Goal: Find specific fact: Locate a discrete piece of known information

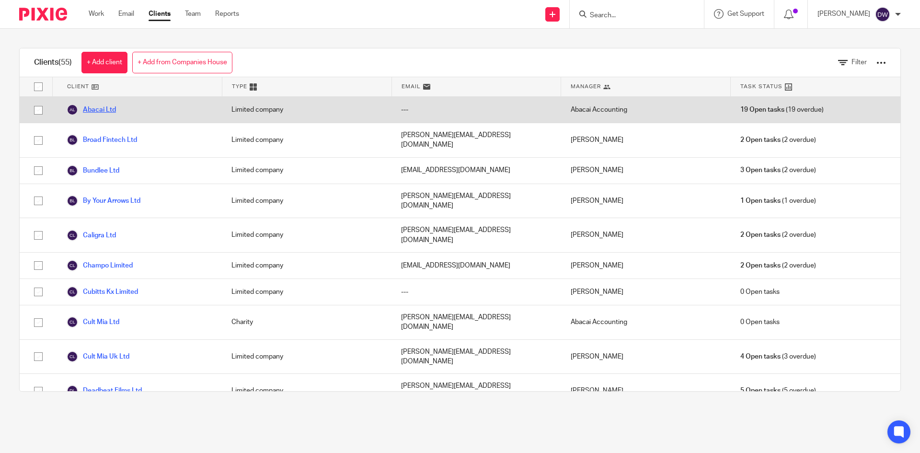
click at [95, 109] on link "Abacai Ltd" at bounding box center [91, 110] width 49 height 12
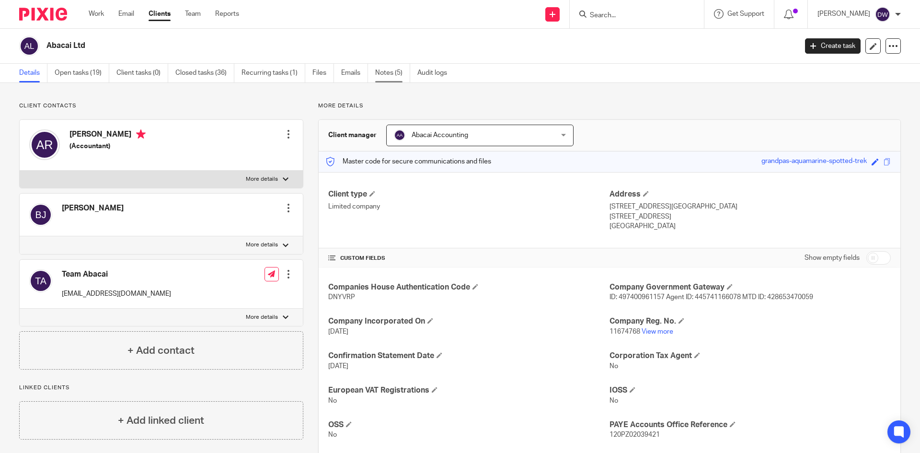
click at [391, 81] on link "Notes (5)" at bounding box center [392, 73] width 35 height 19
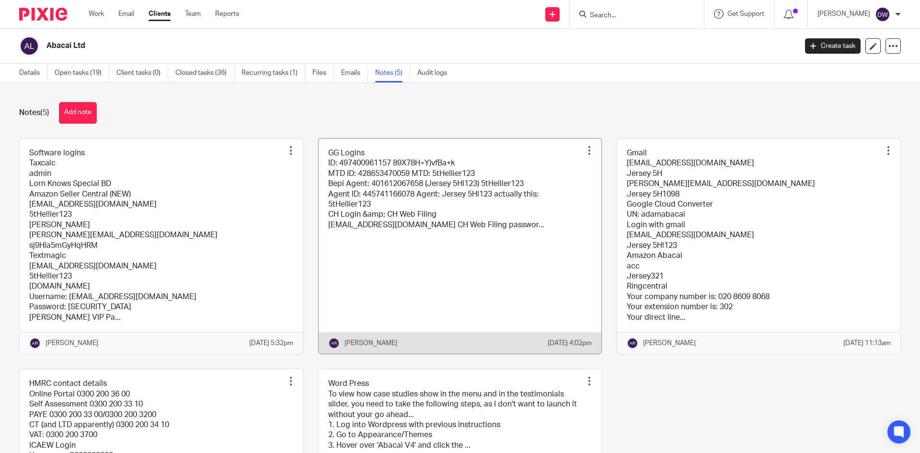
click at [375, 217] on link at bounding box center [460, 245] width 283 height 215
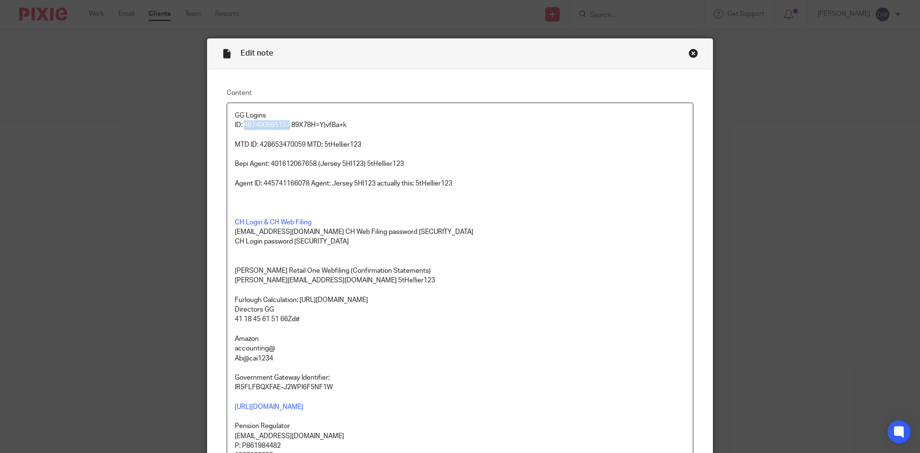
drag, startPoint x: 242, startPoint y: 125, endPoint x: 287, endPoint y: 121, distance: 45.7
click at [287, 121] on p "GG Logins ID: 497400961157 89X78H=Y)vfBa+k" at bounding box center [460, 121] width 450 height 20
copy p "497400961157"
drag, startPoint x: 289, startPoint y: 124, endPoint x: 366, endPoint y: 124, distance: 76.2
click at [366, 124] on p "GG Logins ID: 497400961157 89X78H=Y)vfBa+k" at bounding box center [460, 121] width 450 height 20
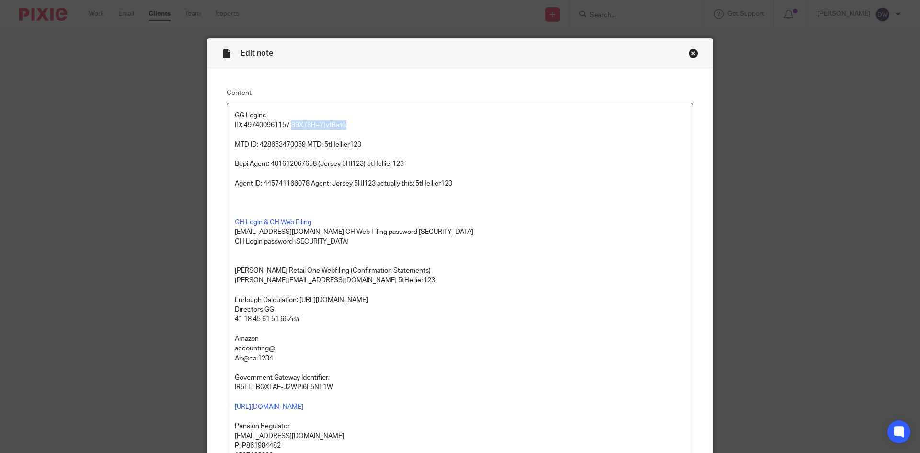
copy p "89X78H=Y)vfBa+k"
click at [290, 165] on p "Bepi Agent: 401612067658 (Jersey 5Hl123) 5tHellier123" at bounding box center [460, 164] width 450 height 10
drag, startPoint x: 256, startPoint y: 144, endPoint x: 303, endPoint y: 141, distance: 47.1
click at [303, 141] on p "MTD ID: 428653470059 MTD: 5tHellier123" at bounding box center [460, 145] width 450 height 10
copy p "428653470059"
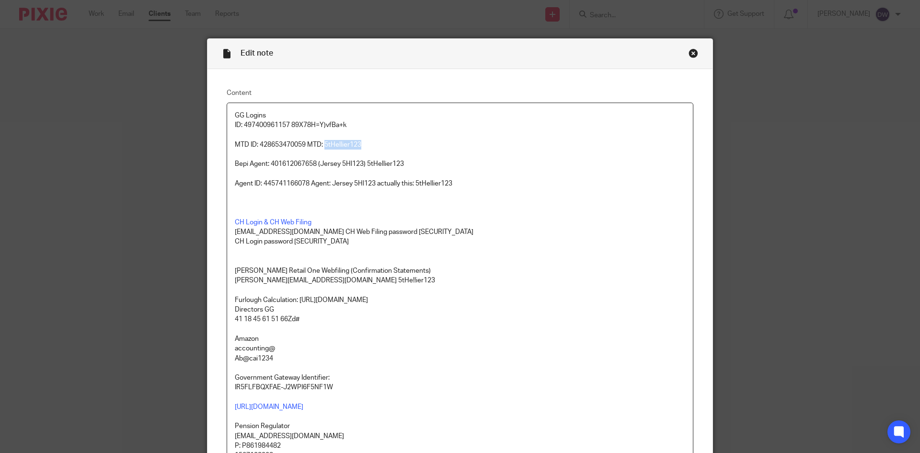
drag, startPoint x: 323, startPoint y: 142, endPoint x: 377, endPoint y: 142, distance: 53.2
click at [377, 142] on p "MTD ID: 428653470059 MTD: 5tHellier123" at bounding box center [460, 145] width 450 height 10
copy p "5tHellier123"
drag, startPoint x: 269, startPoint y: 161, endPoint x: 313, endPoint y: 159, distance: 44.6
click at [313, 159] on p "Bepi Agent: 401612067658 (Jersey 5Hl123) 5tHellier123" at bounding box center [460, 164] width 450 height 10
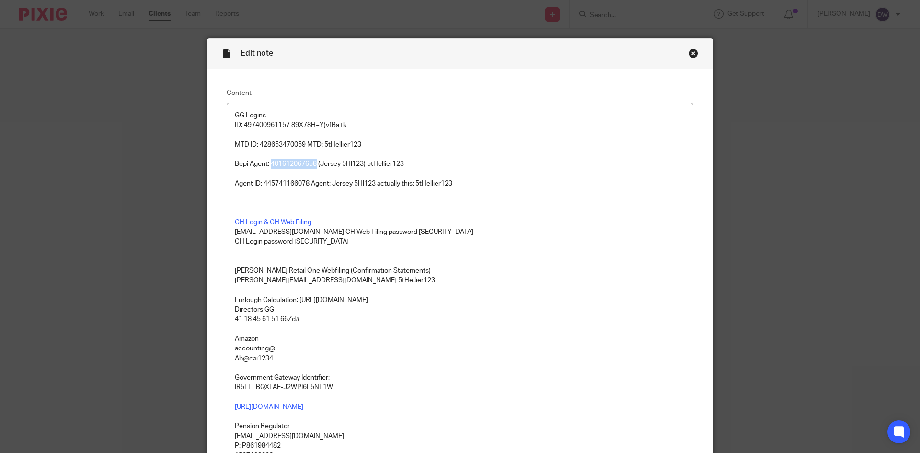
copy p "401612067658"
drag, startPoint x: 365, startPoint y: 161, endPoint x: 409, endPoint y: 162, distance: 43.6
click at [409, 162] on p "Bepi Agent: 401612067658 (Jersey 5Hl123) 5tHellier123" at bounding box center [460, 164] width 450 height 10
copy p "5tHellier123"
drag, startPoint x: 267, startPoint y: 163, endPoint x: 313, endPoint y: 162, distance: 45.5
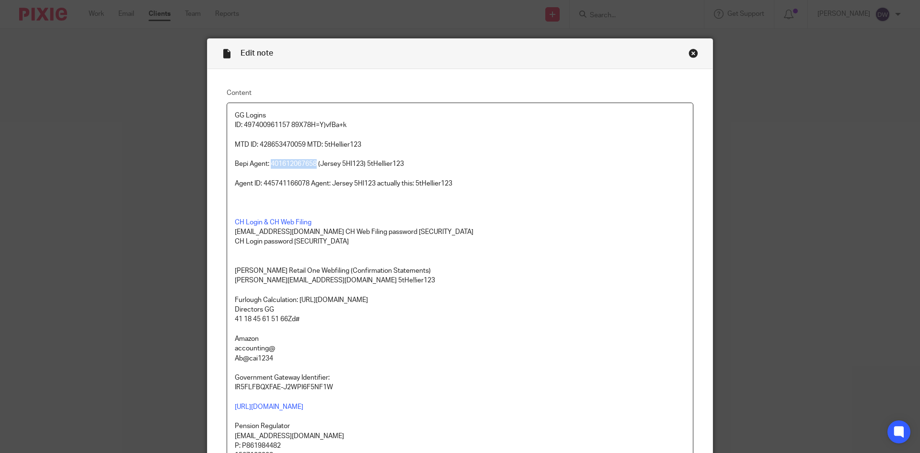
click at [313, 162] on p "Bepi Agent: 401612067658 (Jersey 5Hl123) 5tHellier123" at bounding box center [460, 164] width 450 height 10
copy p "401612067658"
drag, startPoint x: 319, startPoint y: 162, endPoint x: 361, endPoint y: 164, distance: 42.3
click at [361, 164] on p "Bepi Agent: 401612067658 (Jersey 5Hl123) 5tHellier123" at bounding box center [460, 164] width 450 height 10
copy p "Jersey 5Hl123"
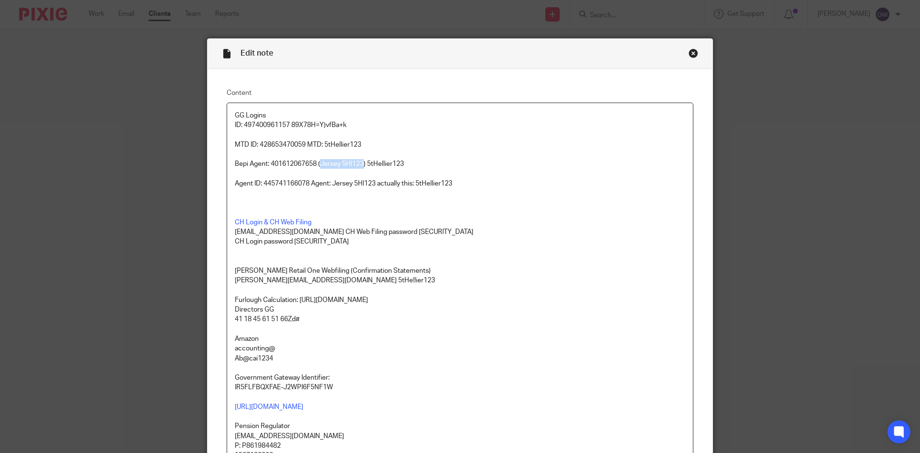
click at [689, 50] on div "Close this dialog window" at bounding box center [694, 53] width 10 height 10
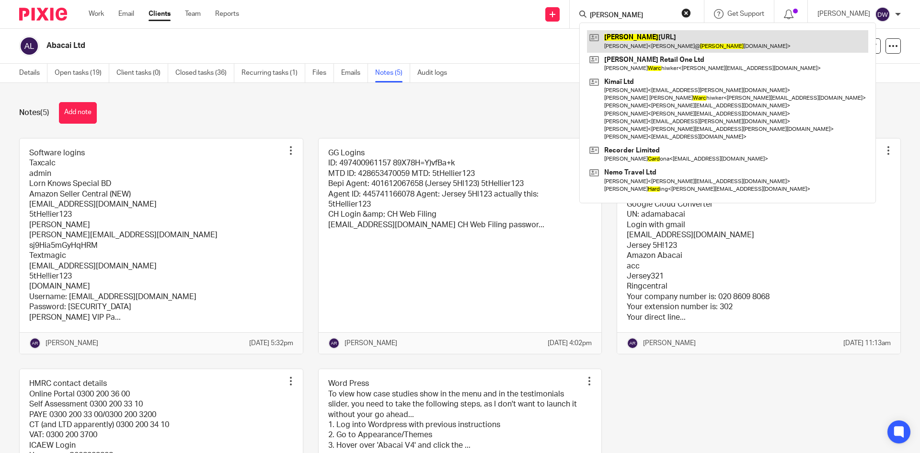
type input "ward"
click at [645, 42] on link at bounding box center [727, 41] width 281 height 22
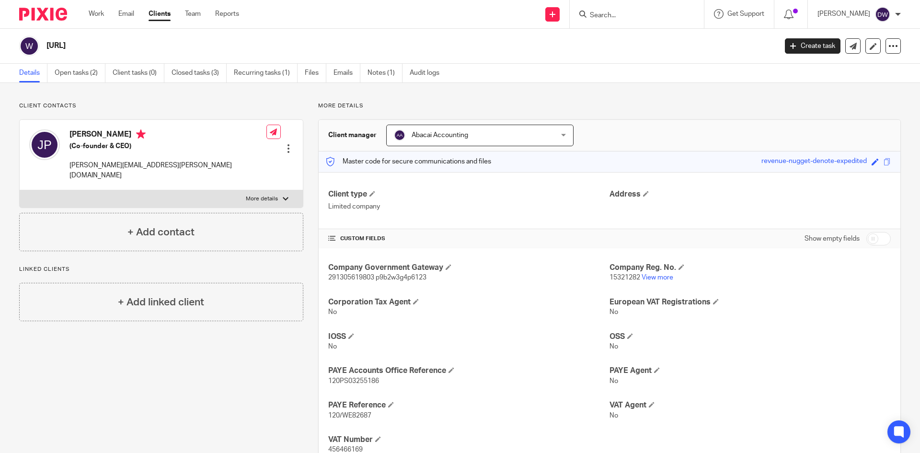
scroll to position [36, 0]
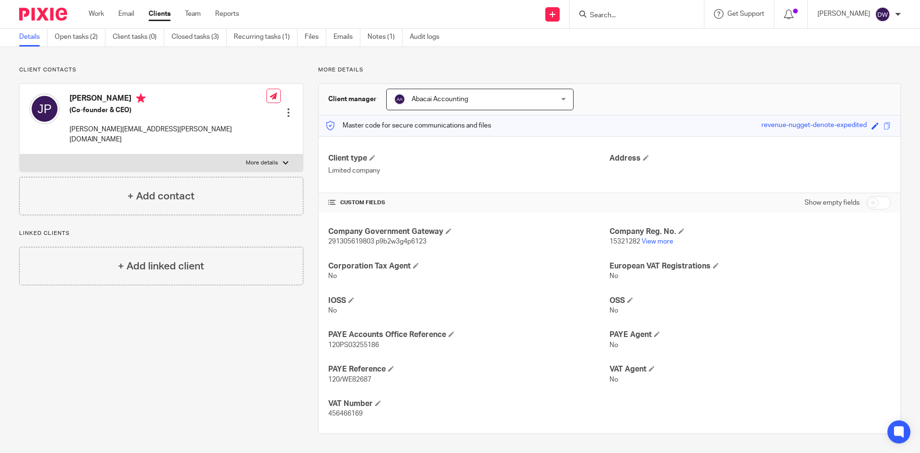
click at [331, 380] on span "120/WE82687" at bounding box center [349, 379] width 43 height 7
copy span "120"
click at [356, 383] on p "120/WE82687" at bounding box center [468, 380] width 281 height 10
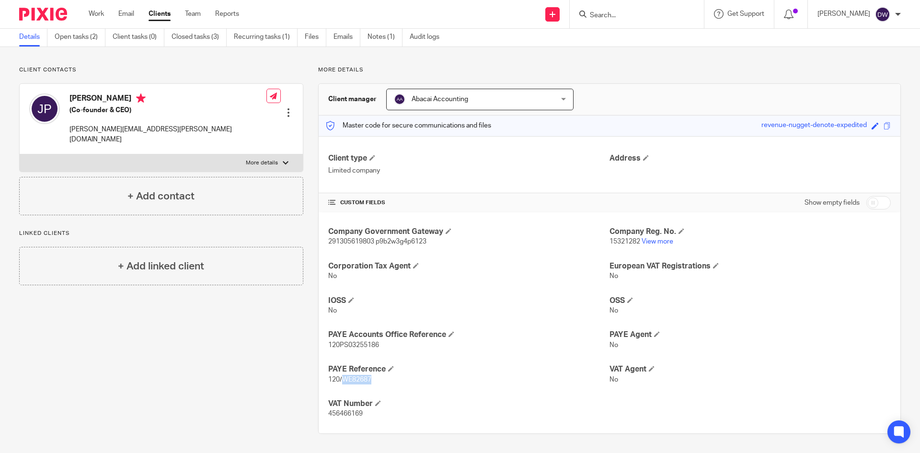
copy span "WE82687"
click at [358, 344] on span "120PS03255186" at bounding box center [353, 345] width 51 height 7
copy span "120PS03255186"
